Goal: Check status: Check status

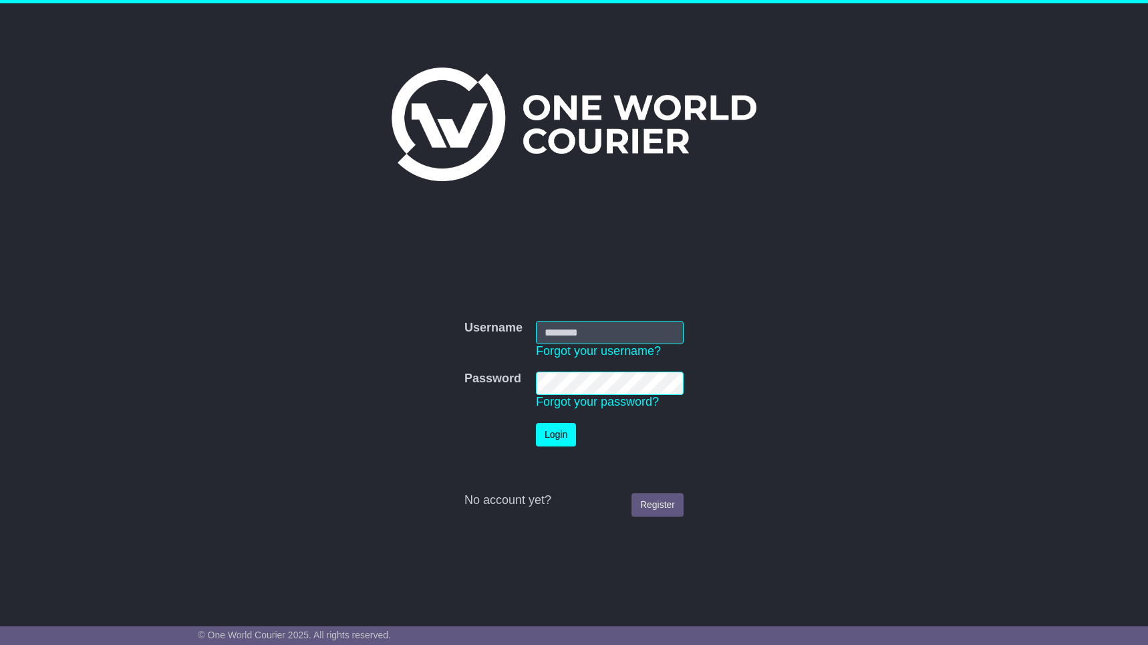
type input "**********"
click at [571, 435] on button "Login" at bounding box center [556, 434] width 40 height 23
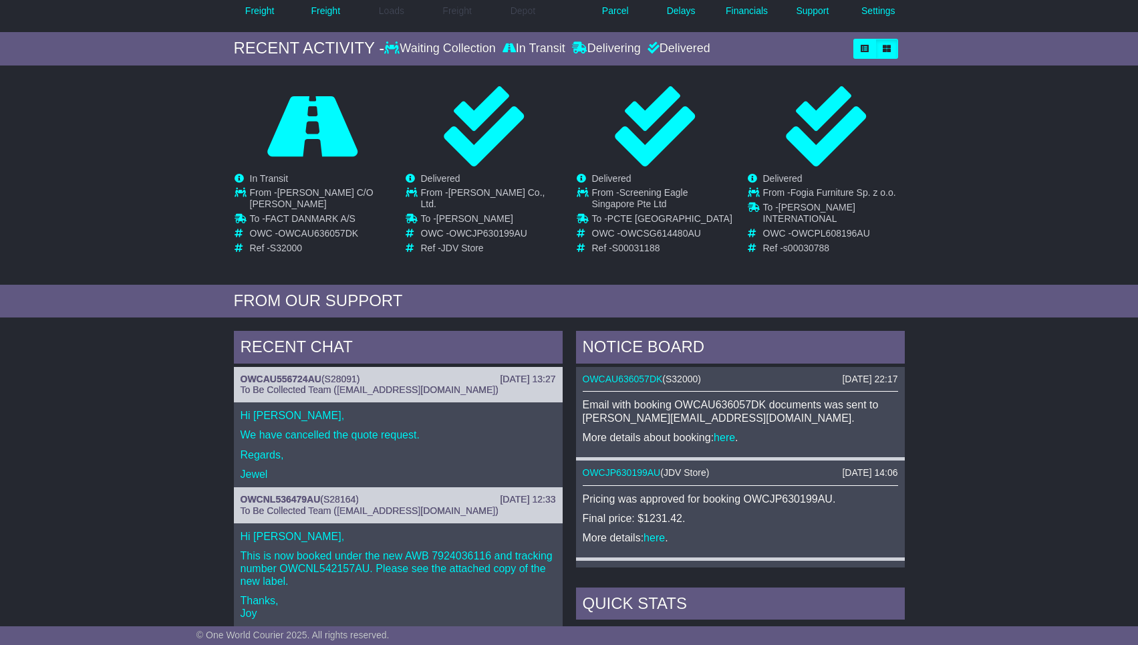
scroll to position [334, 0]
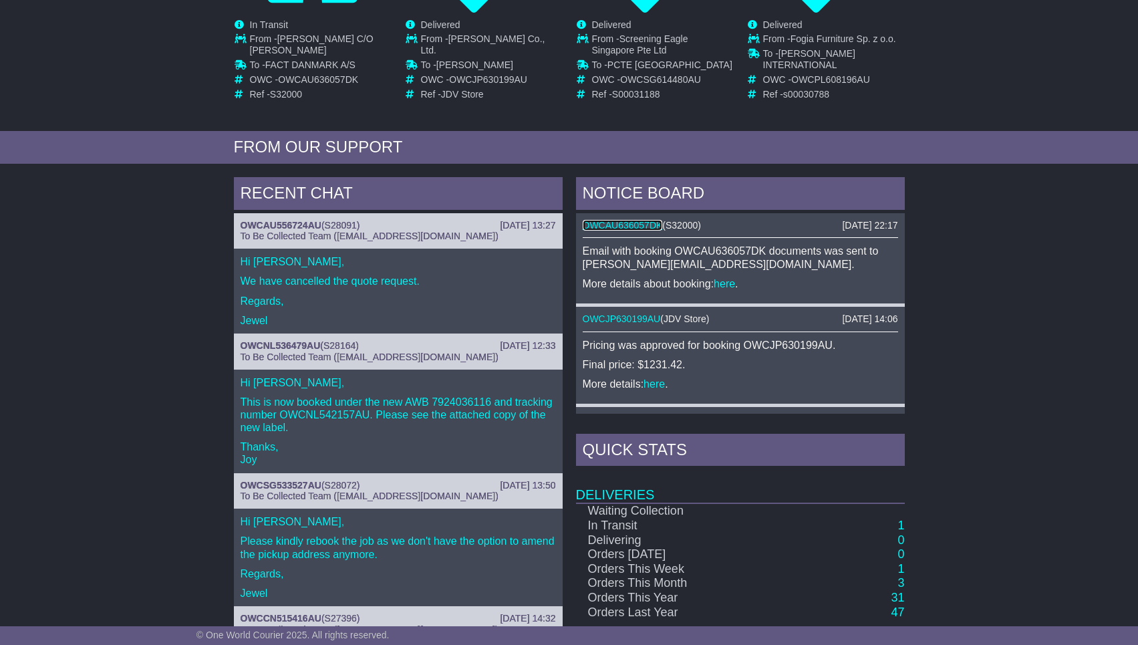
click at [632, 221] on link "OWCAU636057DK" at bounding box center [623, 225] width 80 height 11
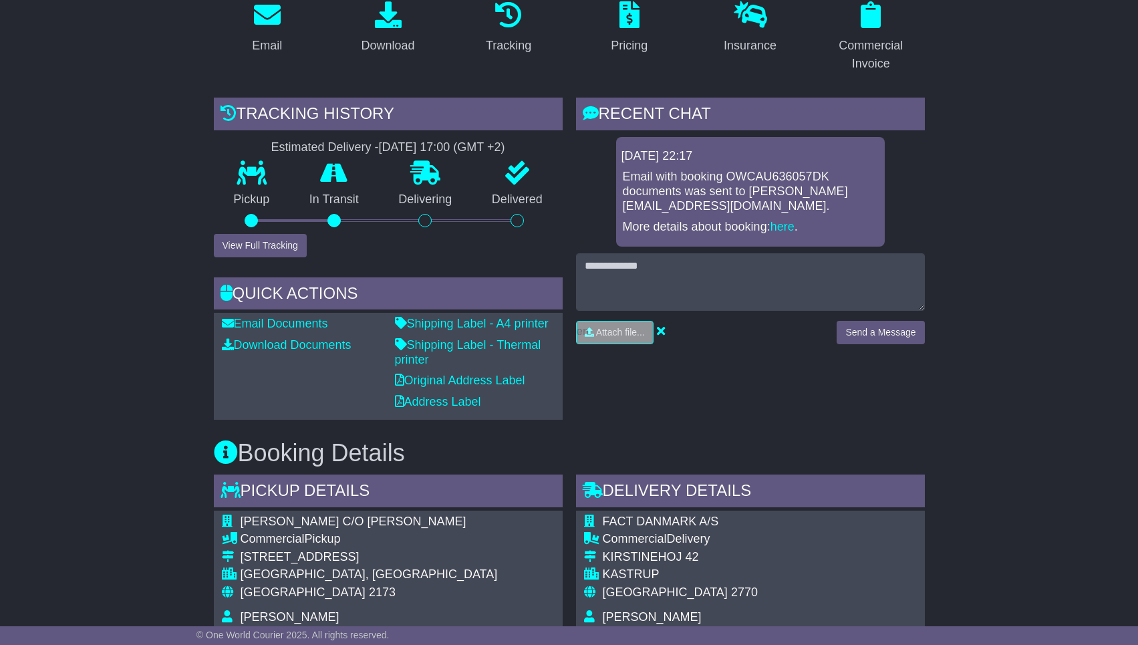
scroll to position [113, 0]
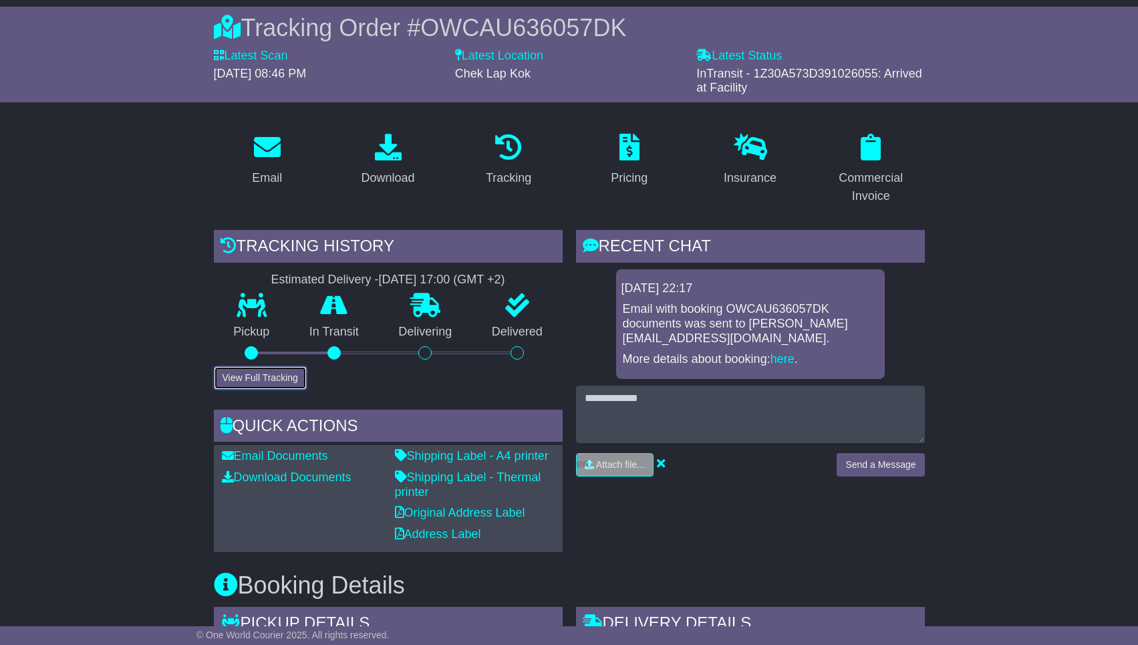
click at [280, 378] on button "View Full Tracking" at bounding box center [260, 377] width 93 height 23
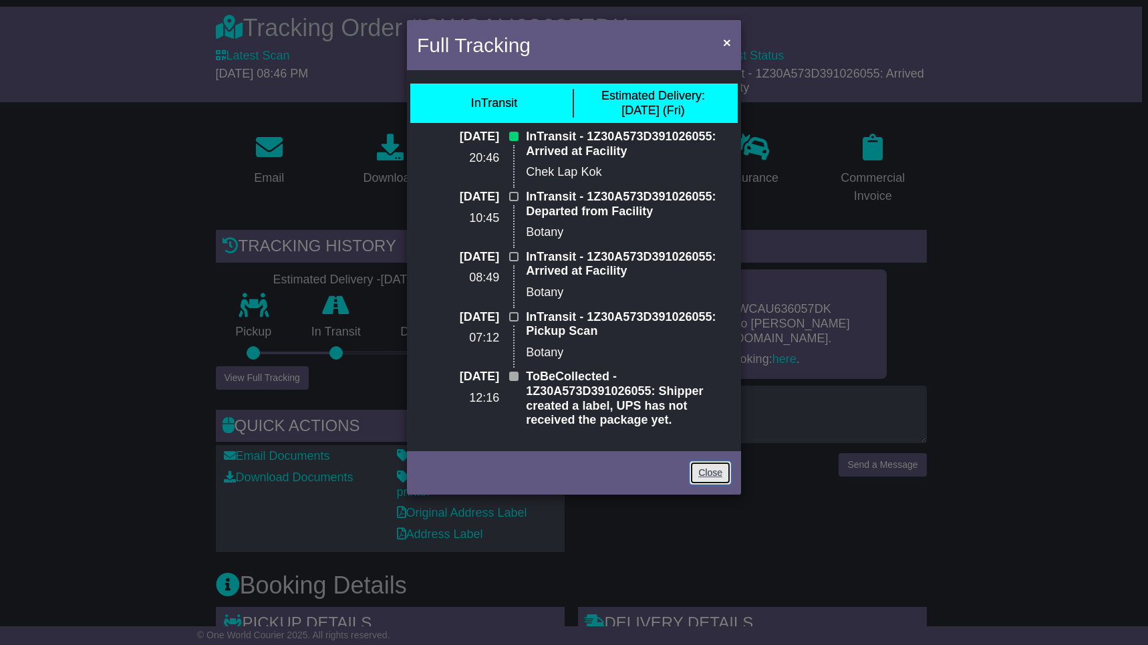
click at [708, 471] on link "Close" at bounding box center [710, 472] width 41 height 23
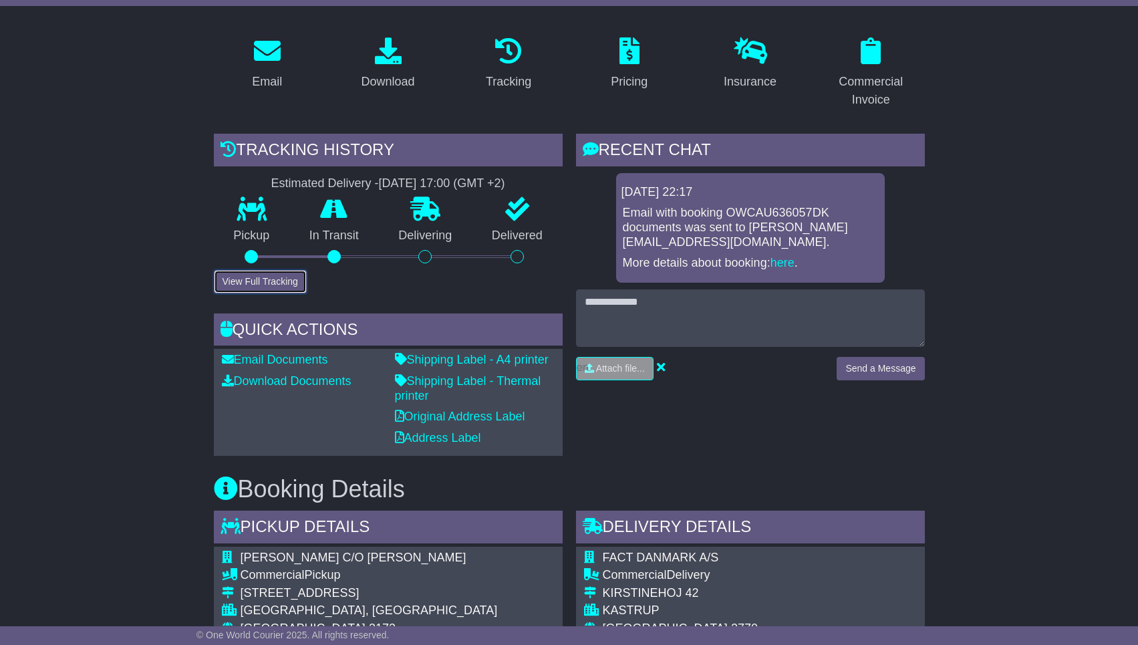
scroll to position [46, 0]
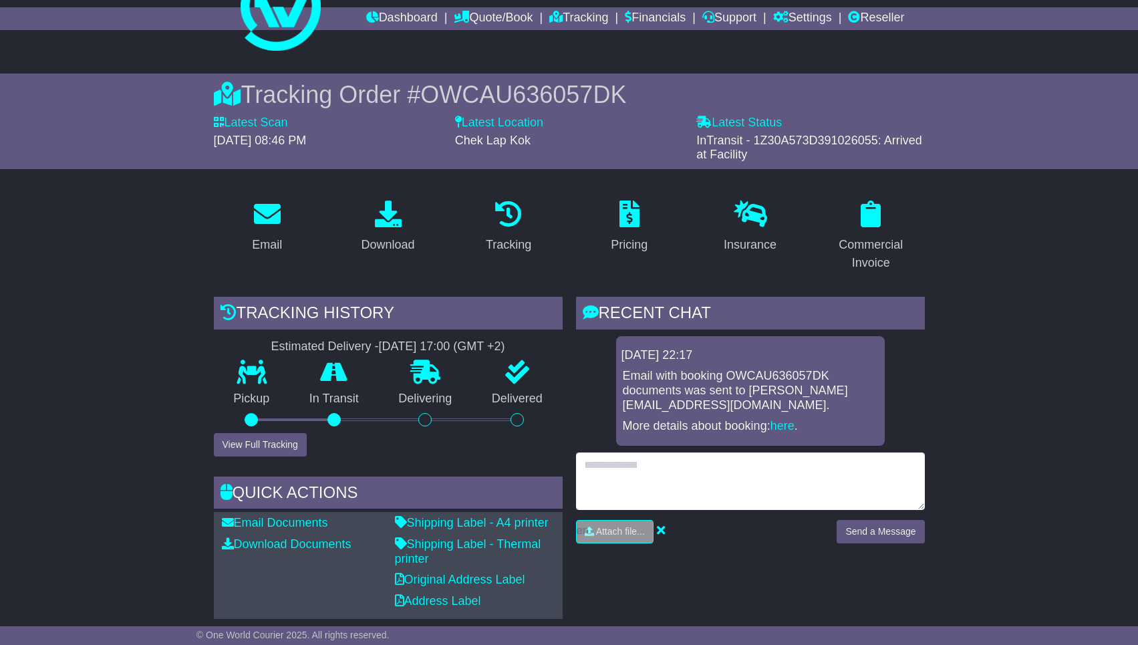
click at [656, 467] on textarea at bounding box center [750, 481] width 349 height 57
type textarea "**********"
drag, startPoint x: 819, startPoint y: 455, endPoint x: 316, endPoint y: 416, distance: 504.9
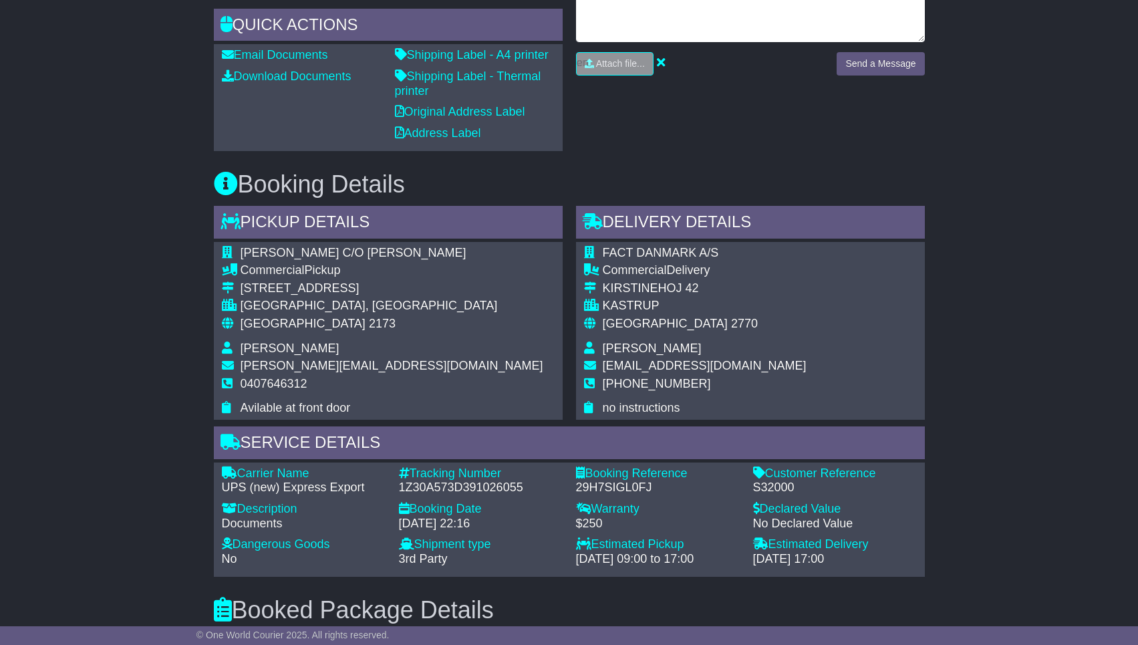
scroll to position [113, 0]
